Goal: Transaction & Acquisition: Purchase product/service

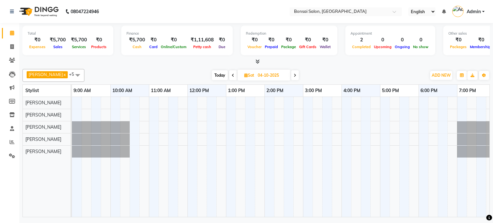
scroll to position [0, 6]
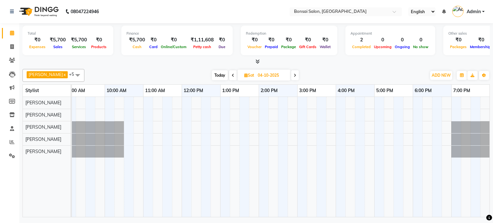
click at [213, 76] on span "Today" at bounding box center [220, 75] width 16 height 10
type input "03-10-2025"
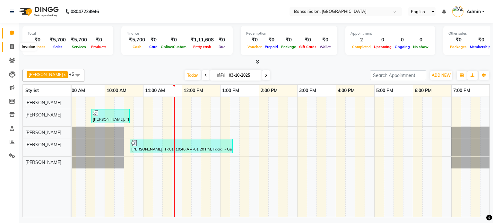
click at [12, 46] on icon at bounding box center [12, 46] width 4 height 5
select select "service"
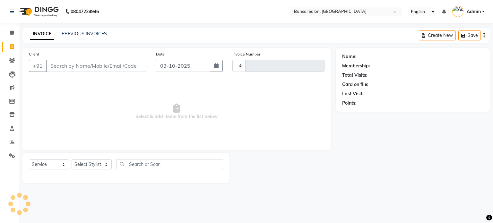
type input "1024"
select select "6719"
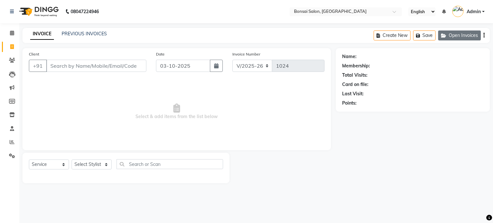
click at [455, 36] on button "Open Invoices" at bounding box center [459, 35] width 43 height 10
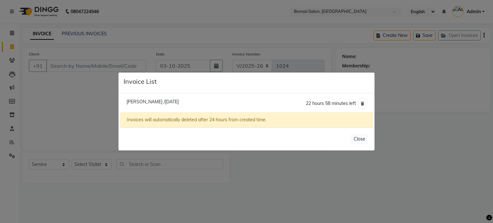
click at [147, 100] on span "[PERSON_NAME] /[DATE]" at bounding box center [152, 102] width 52 height 6
type input "1294800000053"
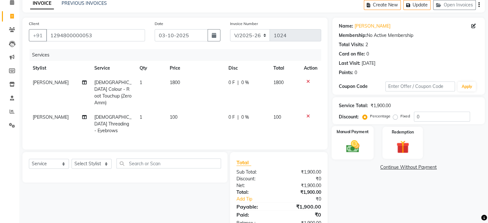
scroll to position [32, 0]
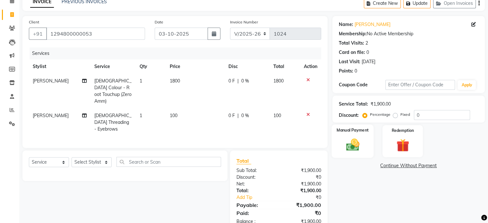
click at [348, 140] on img at bounding box center [353, 144] width 22 height 15
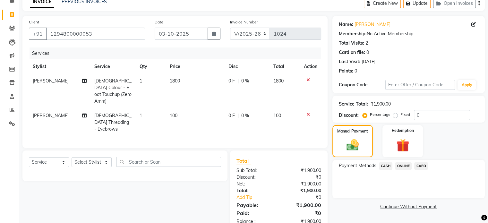
click at [424, 165] on span "CARD" at bounding box center [421, 165] width 14 height 7
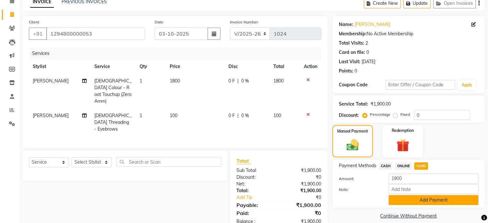
click at [399, 204] on button "Add Payment" at bounding box center [434, 200] width 90 height 10
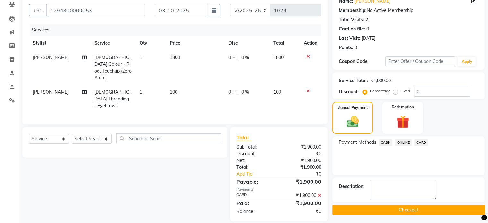
scroll to position [57, 0]
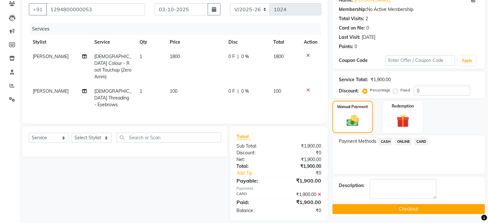
click at [395, 210] on button "Checkout" at bounding box center [409, 209] width 152 height 10
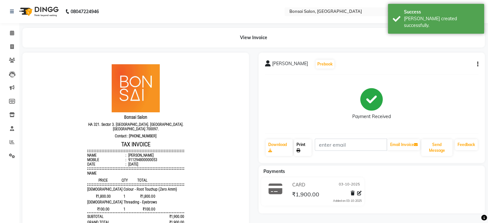
click at [301, 152] on link "Print" at bounding box center [303, 147] width 18 height 17
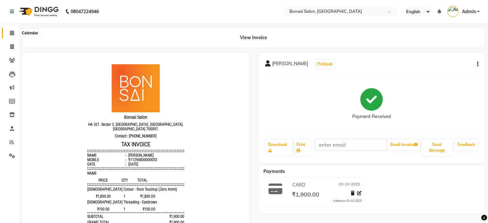
click at [11, 31] on icon at bounding box center [12, 32] width 4 height 5
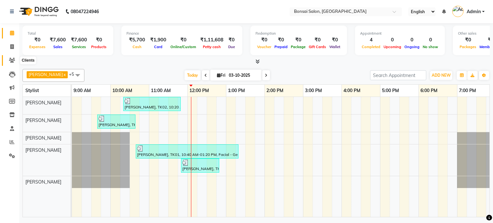
click at [14, 60] on icon at bounding box center [12, 60] width 6 height 5
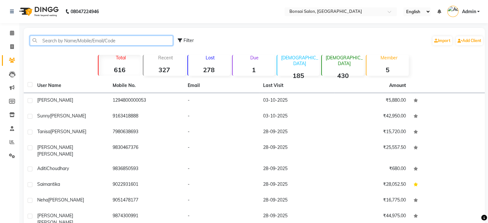
click at [93, 41] on input "text" at bounding box center [101, 41] width 143 height 10
click at [59, 40] on input "text" at bounding box center [101, 41] width 143 height 10
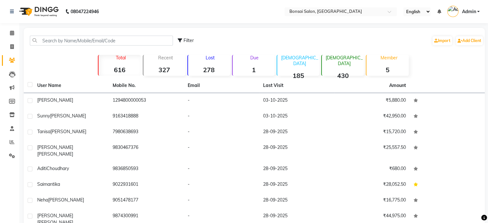
click at [44, 57] on div "Filter Import Add Client Total 616 Recent 327 Lost 278 Due 1 [DEMOGRAPHIC_DATA]…" at bounding box center [254, 153] width 461 height 251
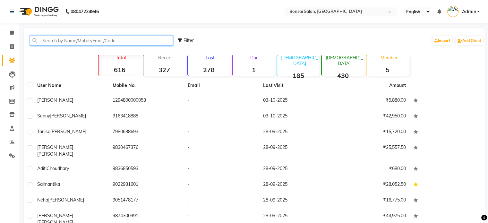
click at [49, 43] on input "text" at bounding box center [101, 41] width 143 height 10
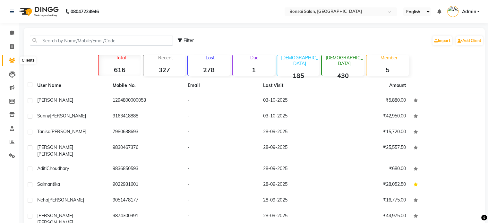
click at [12, 60] on icon at bounding box center [12, 60] width 6 height 5
click at [472, 41] on link "Add Client" at bounding box center [469, 40] width 27 height 9
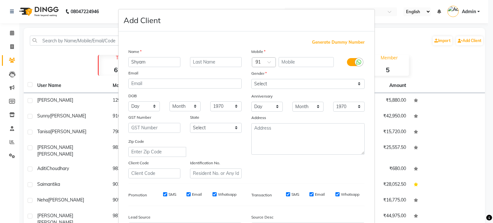
type input "Shyam"
type input "[PERSON_NAME]"
click at [348, 63] on label at bounding box center [354, 62] width 14 height 8
click at [0, 0] on input "checkbox" at bounding box center [0, 0] width 0 height 0
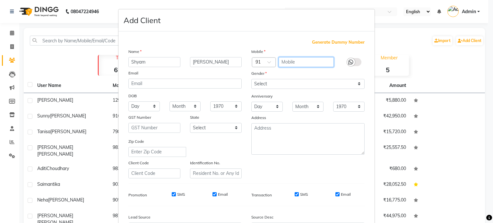
click at [297, 63] on input "text" at bounding box center [307, 62] width 56 height 10
type input "9080805619"
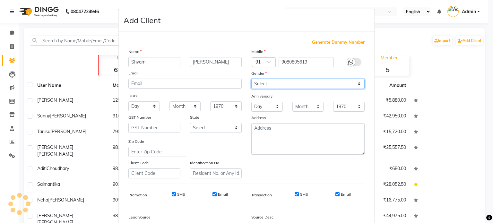
click at [276, 84] on select "Select [DEMOGRAPHIC_DATA] [DEMOGRAPHIC_DATA] Other Prefer Not To Say" at bounding box center [307, 84] width 113 height 10
select select "[DEMOGRAPHIC_DATA]"
click at [251, 79] on select "Select [DEMOGRAPHIC_DATA] [DEMOGRAPHIC_DATA] Other Prefer Not To Say" at bounding box center [307, 84] width 113 height 10
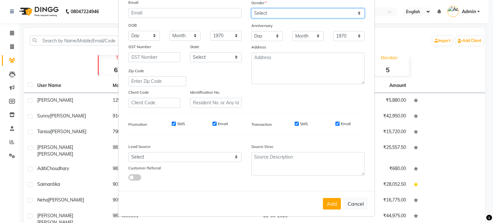
scroll to position [76, 0]
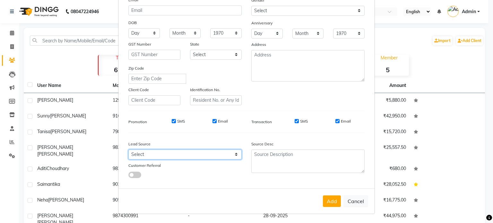
click at [167, 154] on select "Select Walk-in Referral Internet Friend Word of Mouth Advertisement Facebook Ju…" at bounding box center [184, 155] width 113 height 10
select select "47322"
click at [128, 150] on select "Select Walk-in Referral Internet Friend Word of Mouth Advertisement Facebook Ju…" at bounding box center [184, 155] width 113 height 10
click at [170, 118] on div "Promotion SMS Email" at bounding box center [185, 122] width 123 height 12
click at [177, 119] on label "SMS" at bounding box center [181, 121] width 8 height 6
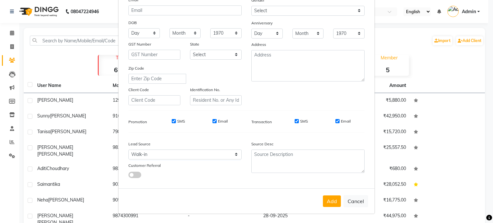
click at [176, 119] on input "SMS" at bounding box center [174, 121] width 4 height 4
checkbox input "false"
click at [213, 120] on input "Email" at bounding box center [215, 121] width 4 height 4
checkbox input "false"
click at [295, 120] on input "SMS" at bounding box center [297, 121] width 4 height 4
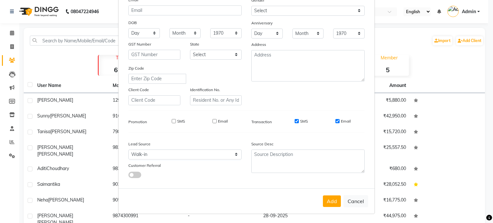
checkbox input "false"
click at [335, 120] on input "Email" at bounding box center [337, 121] width 4 height 4
checkbox input "false"
click at [333, 203] on button "Add" at bounding box center [332, 202] width 18 height 12
select select
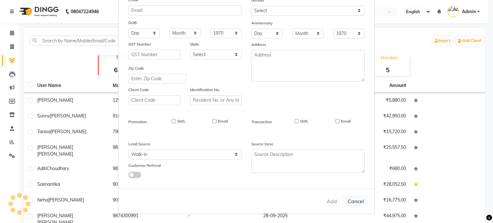
select select
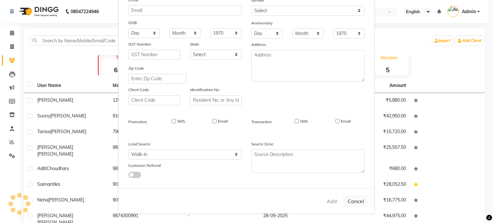
select select
checkbox input "false"
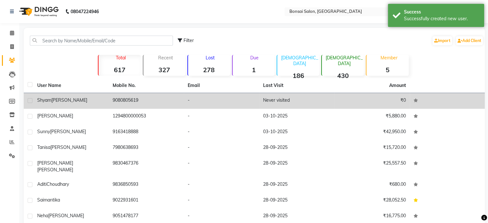
click at [65, 102] on span "[PERSON_NAME]" at bounding box center [69, 100] width 36 height 6
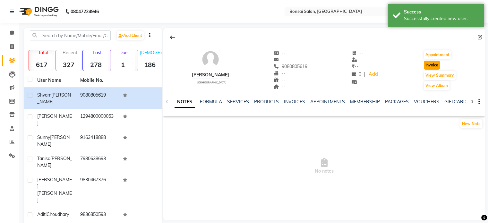
click at [432, 62] on button "Invoice" at bounding box center [432, 65] width 16 height 9
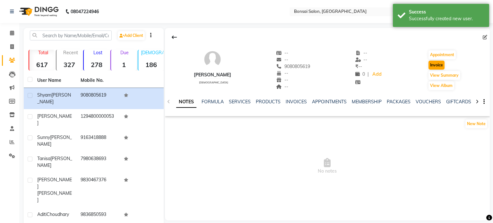
select select "service"
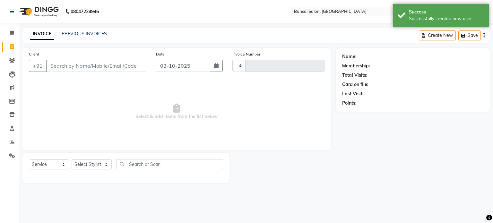
type input "1025"
select select "6719"
type input "9080805619"
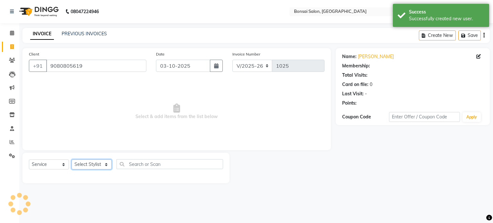
click at [103, 165] on select "Select Stylist [PERSON_NAME] [PERSON_NAME] [PERSON_NAME] [PERSON_NAME]" at bounding box center [92, 165] width 40 height 10
select select "53175"
click at [72, 160] on select "Select Stylist [PERSON_NAME] [PERSON_NAME] [PERSON_NAME] [PERSON_NAME]" at bounding box center [92, 165] width 40 height 10
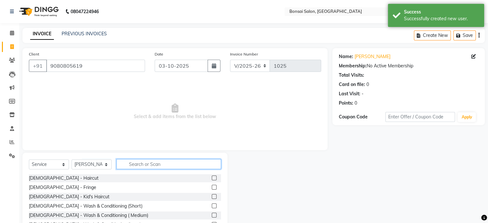
click at [135, 166] on input "text" at bounding box center [169, 164] width 105 height 10
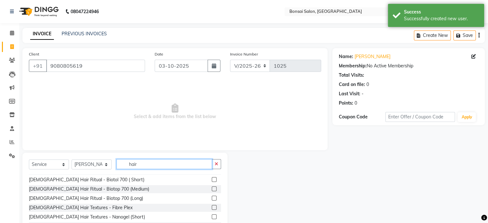
scroll to position [128, 0]
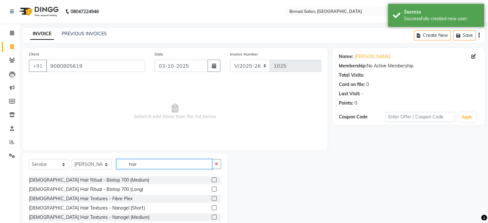
drag, startPoint x: 130, startPoint y: 165, endPoint x: 122, endPoint y: 167, distance: 8.1
click at [122, 167] on input "hair" at bounding box center [165, 164] width 96 height 10
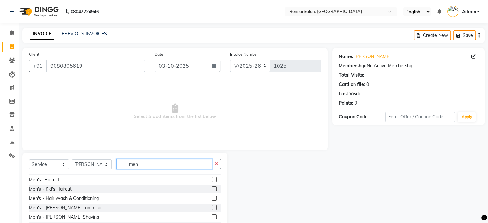
scroll to position [0, 0]
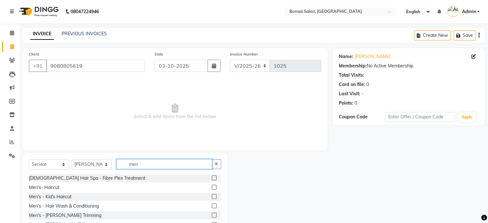
type input "men"
click at [212, 189] on label at bounding box center [214, 187] width 5 height 5
click at [212, 189] on input "checkbox" at bounding box center [214, 188] width 4 height 4
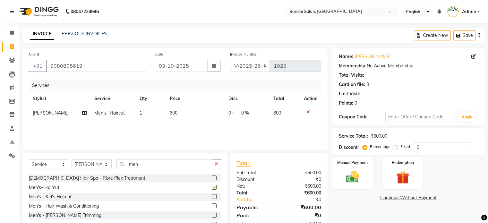
checkbox input "false"
click at [354, 174] on img at bounding box center [353, 177] width 22 height 15
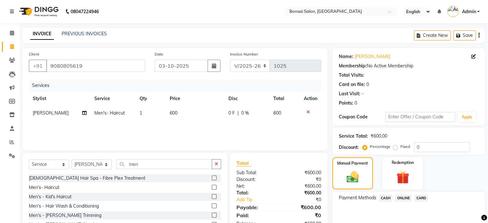
click at [385, 198] on span "CASH" at bounding box center [386, 198] width 14 height 7
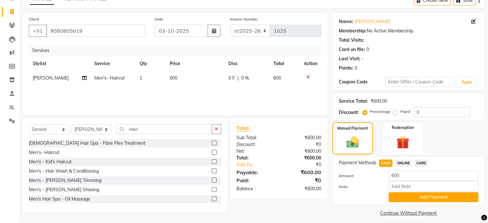
scroll to position [40, 0]
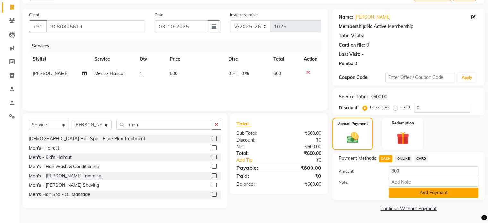
click at [417, 191] on button "Add Payment" at bounding box center [434, 193] width 90 height 10
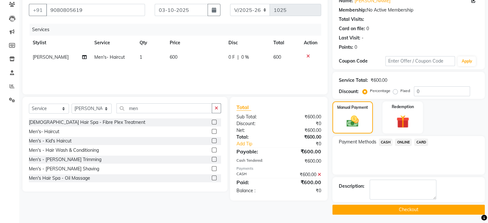
scroll to position [57, 0]
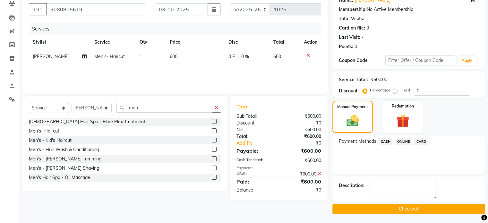
click at [390, 208] on button "Checkout" at bounding box center [409, 209] width 152 height 10
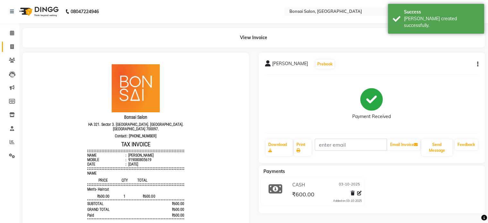
click at [13, 51] on link "Invoice" at bounding box center [9, 47] width 15 height 11
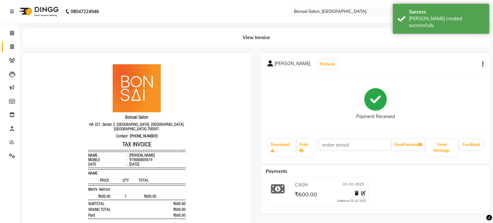
select select "service"
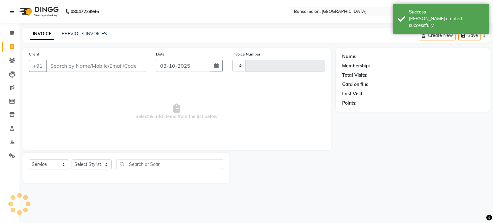
type input "1026"
select select "6719"
click at [90, 34] on link "PREVIOUS INVOICES" at bounding box center [84, 34] width 45 height 6
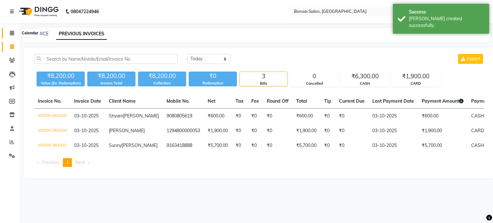
click at [10, 31] on icon at bounding box center [12, 32] width 4 height 5
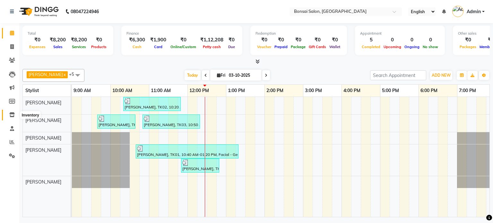
click at [12, 117] on icon at bounding box center [11, 114] width 5 height 5
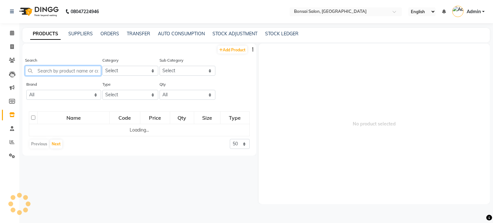
click at [47, 71] on input "text" at bounding box center [63, 71] width 76 height 10
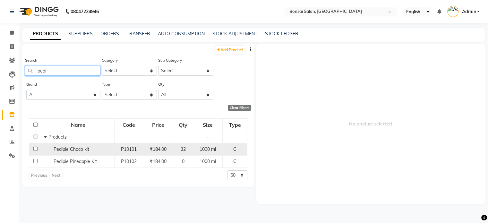
type input "pedi"
click at [69, 147] on span "Pedipie Choco kit" at bounding box center [71, 149] width 36 height 6
select select
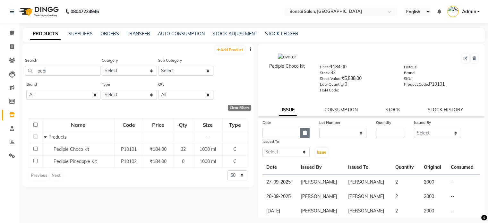
click at [303, 135] on icon "button" at bounding box center [305, 133] width 4 height 4
select select "10"
select select "2025"
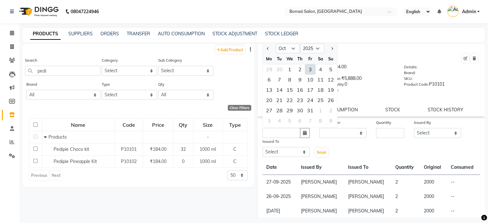
click at [310, 70] on div "3" at bounding box center [310, 69] width 10 height 10
type input "03-10-2025"
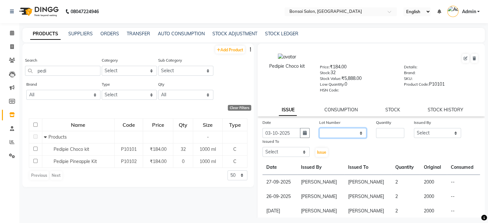
click at [333, 135] on select "None" at bounding box center [342, 133] width 47 height 10
select select "0: null"
click at [319, 130] on select "None" at bounding box center [342, 133] width 47 height 10
drag, startPoint x: 384, startPoint y: 135, endPoint x: 391, endPoint y: 137, distance: 6.6
click at [384, 136] on input "number" at bounding box center [390, 133] width 28 height 10
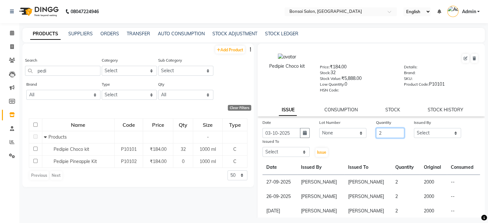
type input "2"
click at [426, 137] on select "Select [PERSON_NAME] [PERSON_NAME] [PERSON_NAME] [PERSON_NAME]" at bounding box center [437, 133] width 47 height 10
select select "53176"
click at [414, 130] on select "Select [PERSON_NAME] [PERSON_NAME] [PERSON_NAME] [PERSON_NAME]" at bounding box center [437, 133] width 47 height 10
click at [289, 152] on select "Select [PERSON_NAME] [PERSON_NAME] [PERSON_NAME] [PERSON_NAME]" at bounding box center [286, 152] width 47 height 10
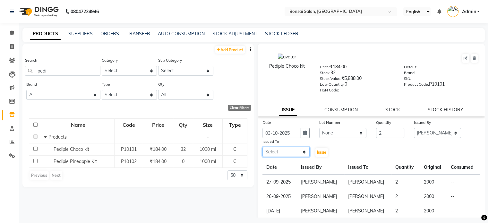
select select "53175"
click at [263, 150] on select "Select [PERSON_NAME] [PERSON_NAME] [PERSON_NAME] [PERSON_NAME]" at bounding box center [286, 152] width 47 height 10
click at [322, 155] on span "Issue" at bounding box center [321, 152] width 9 height 5
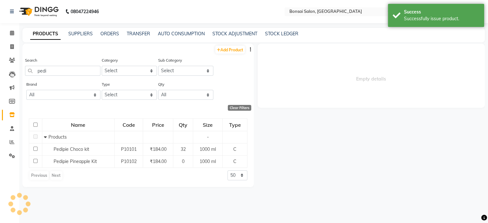
select select
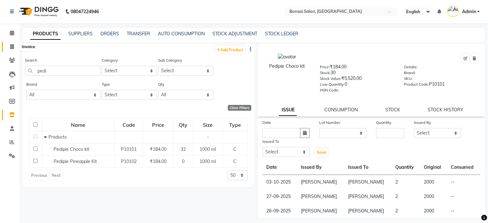
click at [10, 43] on span at bounding box center [11, 46] width 11 height 7
select select "service"
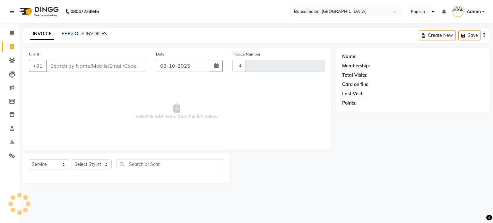
type input "1026"
select select "6719"
click at [83, 162] on select "Select Stylist [PERSON_NAME] [PERSON_NAME] [PERSON_NAME] [PERSON_NAME]" at bounding box center [92, 165] width 40 height 10
select select "53173"
click at [72, 160] on select "Select Stylist [PERSON_NAME] [PERSON_NAME] [PERSON_NAME] [PERSON_NAME]" at bounding box center [92, 165] width 40 height 10
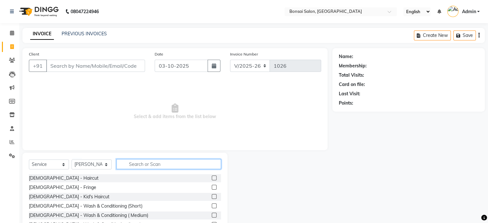
click at [136, 164] on input "text" at bounding box center [169, 164] width 105 height 10
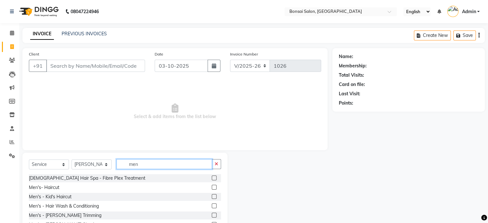
type input "men"
click at [212, 188] on label at bounding box center [214, 187] width 5 height 5
click at [212, 188] on input "checkbox" at bounding box center [214, 188] width 4 height 4
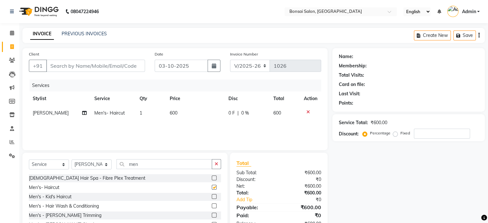
checkbox input "false"
click at [96, 69] on input "Client" at bounding box center [95, 66] width 99 height 12
type input "J"
type input "0"
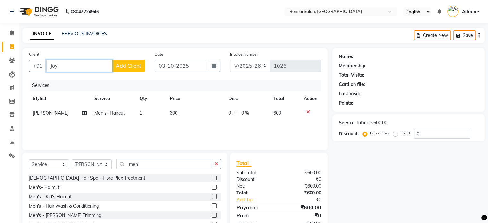
type input "Joy"
click at [125, 64] on span "Add Client" at bounding box center [128, 66] width 25 height 6
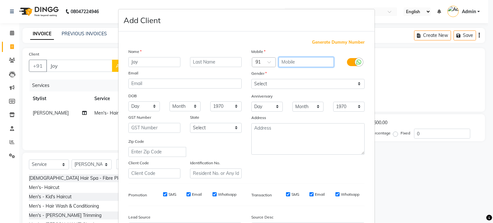
click at [313, 62] on input "text" at bounding box center [307, 62] width 56 height 10
type input "9365449155"
click at [347, 60] on label at bounding box center [354, 62] width 14 height 8
click at [0, 0] on input "checkbox" at bounding box center [0, 0] width 0 height 0
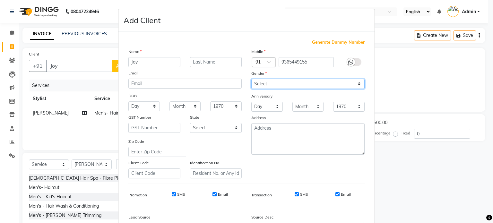
click at [343, 83] on select "Select [DEMOGRAPHIC_DATA] [DEMOGRAPHIC_DATA] Other Prefer Not To Say" at bounding box center [307, 84] width 113 height 10
select select "[DEMOGRAPHIC_DATA]"
click at [251, 79] on select "Select [DEMOGRAPHIC_DATA] [DEMOGRAPHIC_DATA] Other Prefer Not To Say" at bounding box center [307, 84] width 113 height 10
click at [172, 196] on input "SMS" at bounding box center [174, 194] width 4 height 4
checkbox input "false"
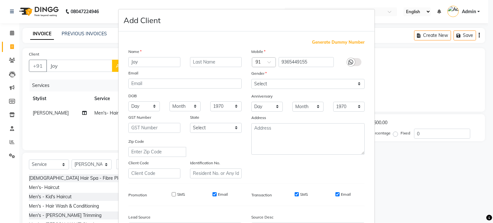
click at [214, 196] on input "Email" at bounding box center [215, 194] width 4 height 4
checkbox input "false"
click at [295, 196] on input "SMS" at bounding box center [297, 194] width 4 height 4
checkbox input "false"
click at [335, 196] on input "Email" at bounding box center [337, 194] width 4 height 4
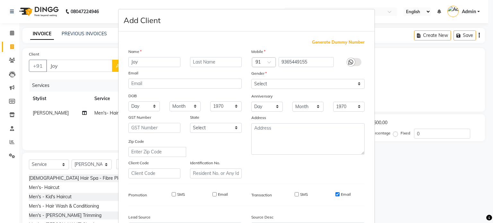
checkbox input "false"
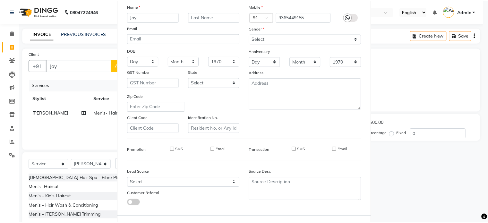
scroll to position [64, 0]
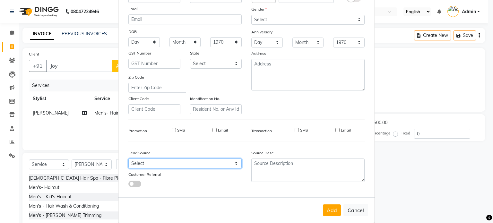
click at [151, 163] on select "Select Walk-in Referral Internet Friend Word of Mouth Advertisement Facebook Ju…" at bounding box center [184, 164] width 113 height 10
select select "47322"
click at [128, 161] on select "Select Walk-in Referral Internet Friend Word of Mouth Advertisement Facebook Ju…" at bounding box center [184, 164] width 113 height 10
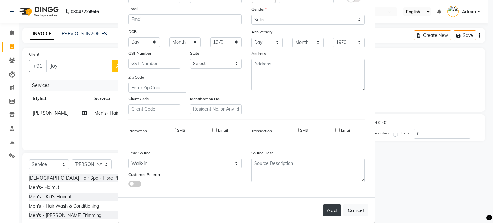
click at [324, 213] on button "Add" at bounding box center [332, 211] width 18 height 12
type input "9365449155"
select select
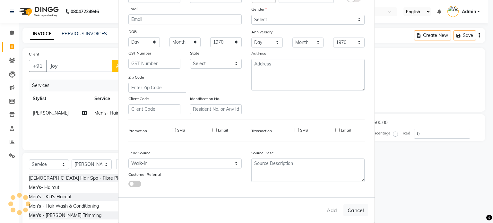
select select
checkbox input "false"
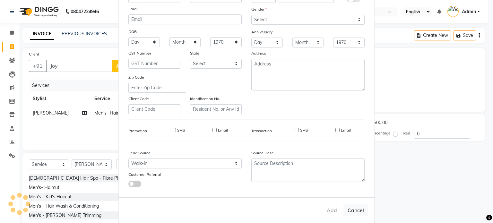
checkbox input "false"
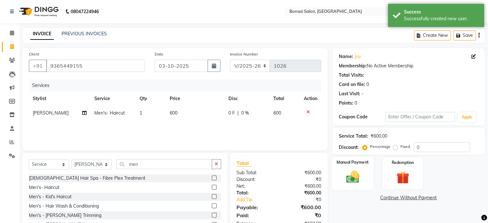
click at [347, 180] on img at bounding box center [353, 177] width 22 height 15
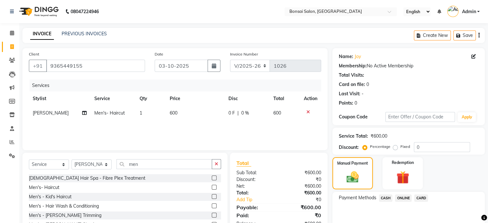
click at [401, 198] on span "ONLINE" at bounding box center [403, 198] width 17 height 7
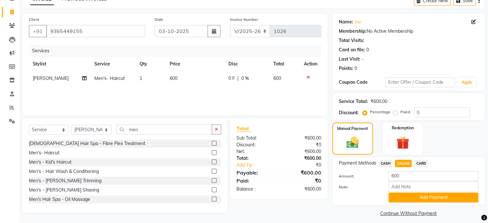
scroll to position [40, 0]
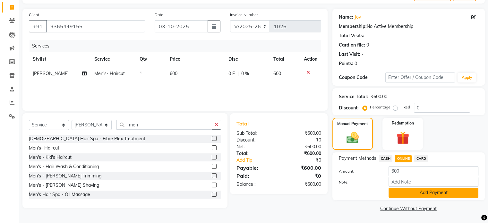
click at [416, 197] on button "Add Payment" at bounding box center [434, 193] width 90 height 10
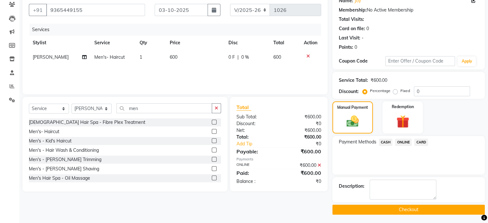
scroll to position [57, 0]
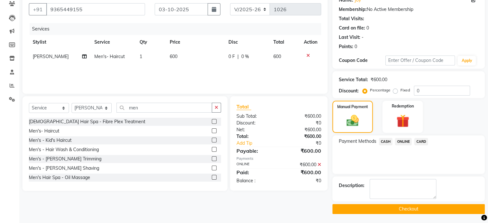
click at [378, 209] on button "Checkout" at bounding box center [409, 209] width 152 height 10
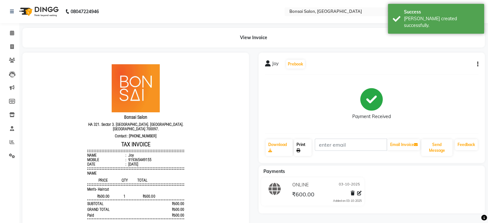
click at [305, 142] on link "Print" at bounding box center [303, 147] width 18 height 17
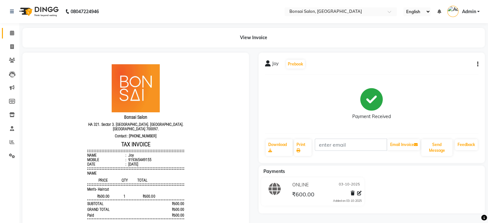
drag, startPoint x: 18, startPoint y: 37, endPoint x: 14, endPoint y: 33, distance: 5.4
click at [18, 37] on div "View Invoice" at bounding box center [254, 38] width 472 height 20
click at [13, 32] on icon at bounding box center [12, 32] width 4 height 5
